Goal: Information Seeking & Learning: Learn about a topic

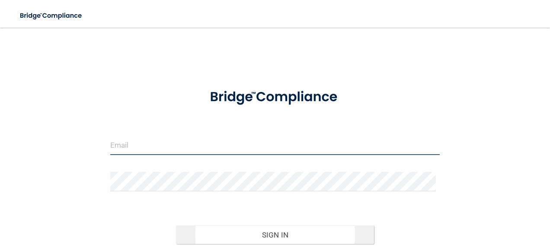
type input "[EMAIL_ADDRESS][DOMAIN_NAME]"
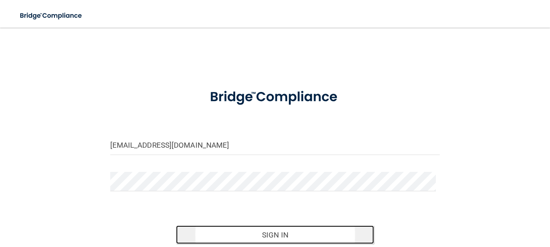
click at [279, 237] on button "Sign In" at bounding box center [275, 235] width 198 height 19
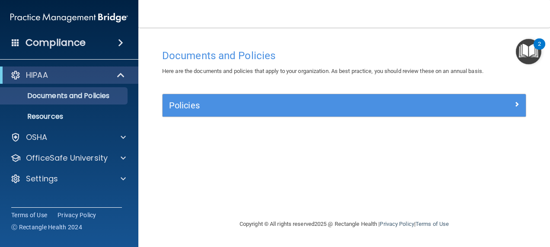
click at [369, 93] on div "Documents and Policies Here are the documents and policies that apply to your o…" at bounding box center [344, 132] width 377 height 174
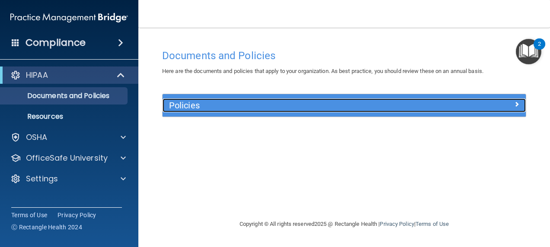
click at [380, 102] on h5 "Policies" at bounding box center [299, 106] width 260 height 10
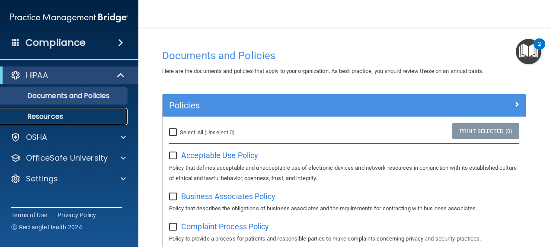
click at [80, 116] on p "Resources" at bounding box center [65, 116] width 118 height 9
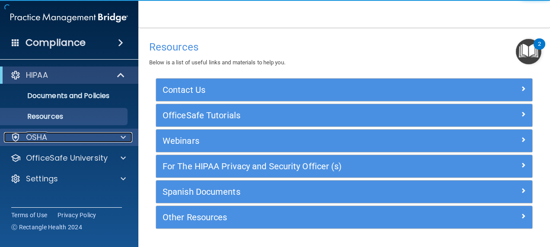
click at [75, 138] on div "OSHA" at bounding box center [57, 137] width 107 height 10
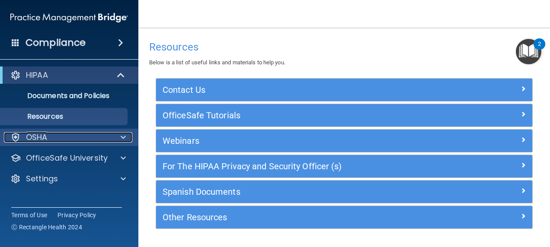
click at [131, 138] on div at bounding box center [122, 137] width 22 height 10
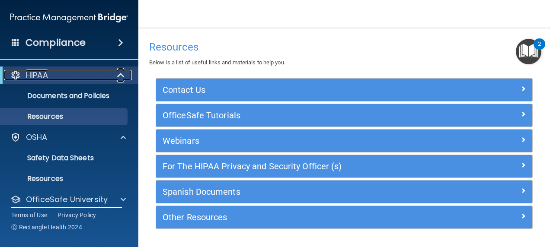
click at [95, 76] on div "HIPAA" at bounding box center [57, 75] width 107 height 10
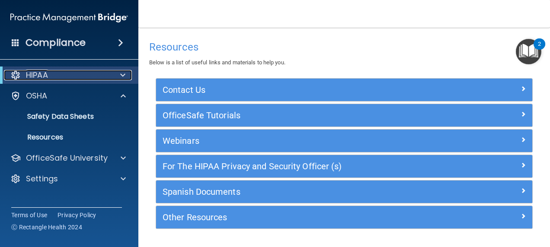
click at [96, 75] on div "HIPAA" at bounding box center [57, 75] width 107 height 10
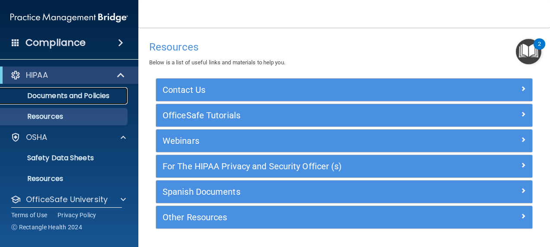
click at [93, 97] on p "Documents and Policies" at bounding box center [65, 96] width 118 height 9
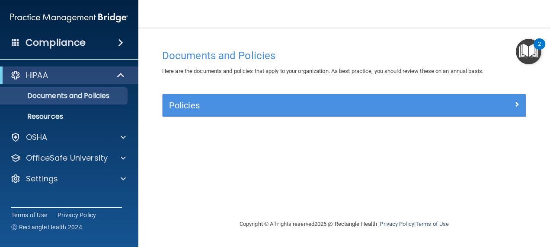
click at [85, 45] on div "Compliance" at bounding box center [69, 42] width 138 height 19
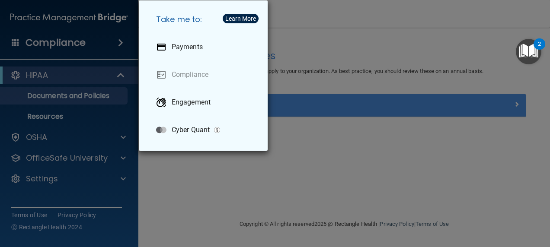
click at [318, 32] on div "Take me to: Payments Compliance Engagement Cyber Quant" at bounding box center [275, 123] width 550 height 247
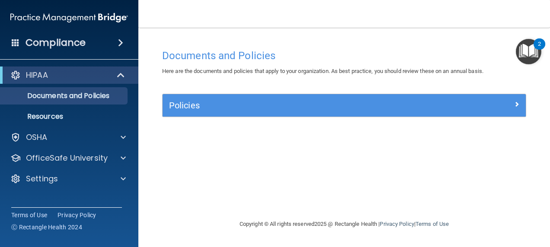
click at [84, 41] on h4 "Compliance" at bounding box center [56, 43] width 60 height 12
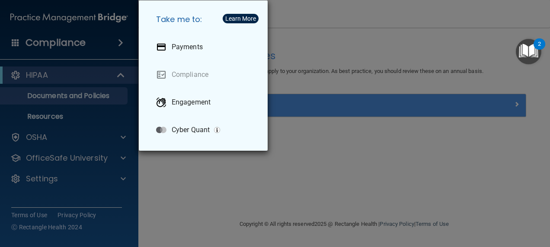
click at [333, 37] on div "Take me to: Payments Compliance Engagement Cyber Quant" at bounding box center [275, 123] width 550 height 247
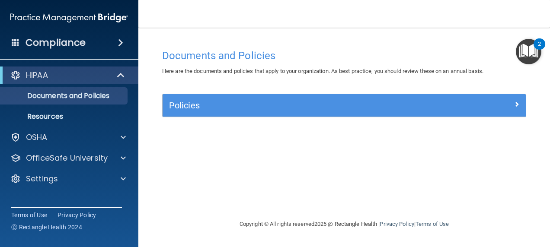
click at [532, 45] on img "Open Resource Center, 2 new notifications" at bounding box center [529, 52] width 26 height 26
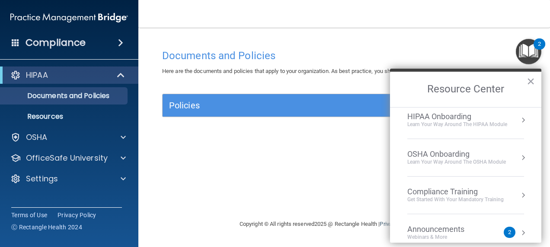
scroll to position [12, 0]
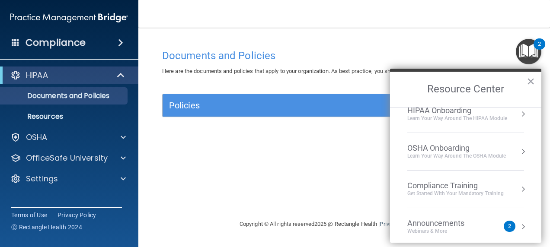
click at [467, 228] on div "Webinars & More" at bounding box center [445, 231] width 74 height 7
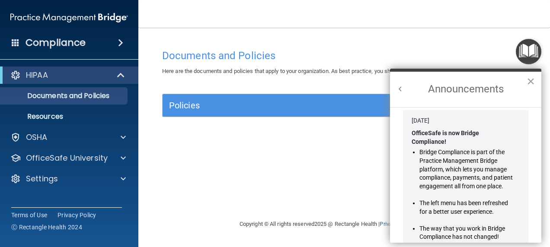
scroll to position [0, 0]
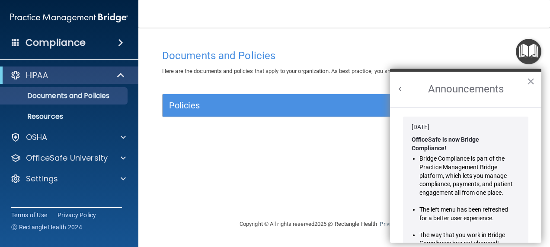
click at [399, 89] on button "Back to Resource Center Home" at bounding box center [400, 89] width 9 height 9
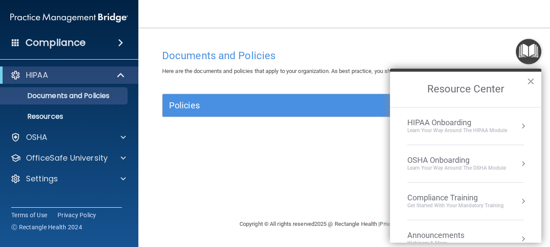
click at [482, 133] on div "Learn Your Way around the HIPAA module" at bounding box center [458, 130] width 100 height 7
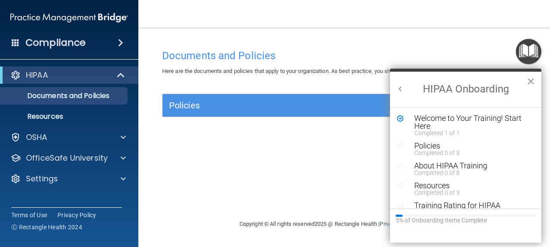
click at [398, 90] on button "Back to Resource Center Home" at bounding box center [400, 89] width 9 height 9
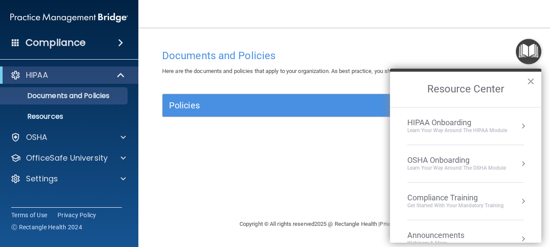
click at [438, 163] on div "OSHA Onboarding" at bounding box center [457, 161] width 99 height 10
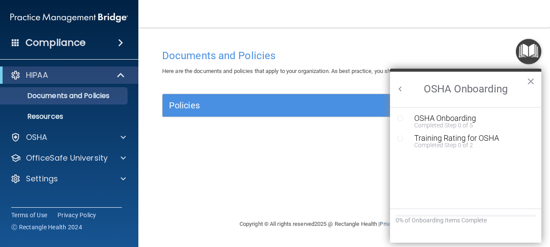
click at [400, 91] on button "Back to Resource Center Home" at bounding box center [400, 89] width 9 height 9
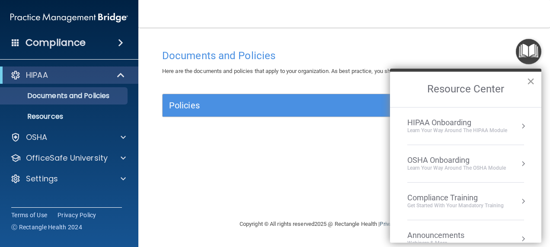
click at [530, 80] on button "×" at bounding box center [531, 81] width 8 height 14
